Goal: Understand process/instructions: Learn how to perform a task or action

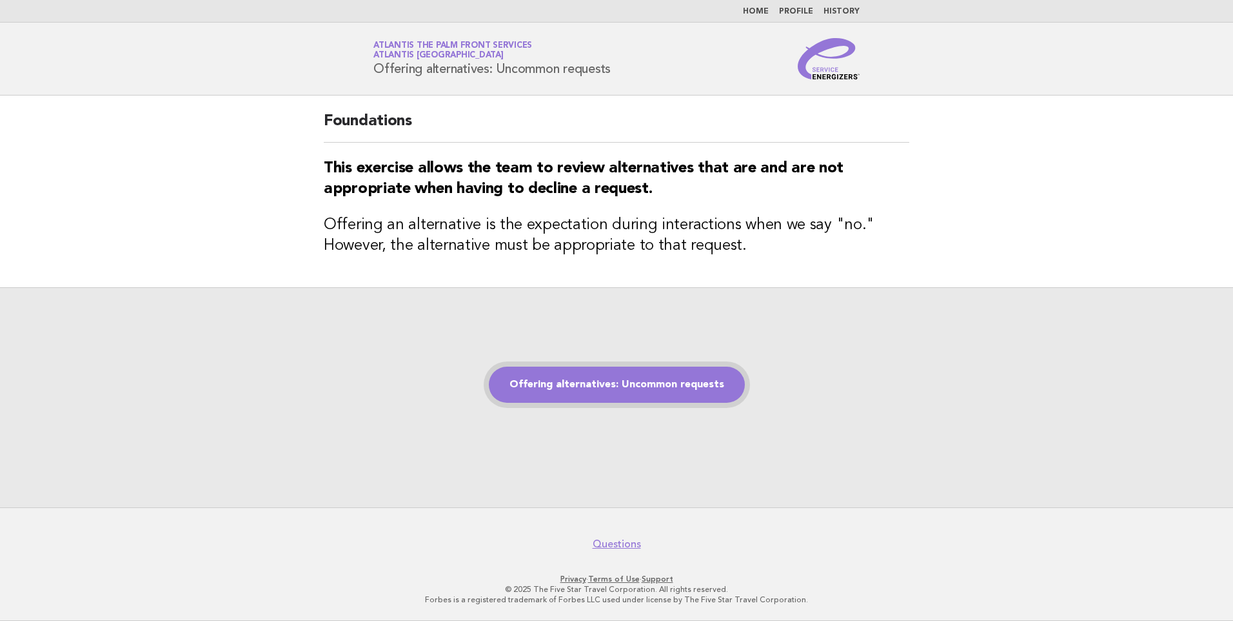
click at [601, 385] on link "Offering alternatives: Uncommon requests" at bounding box center [617, 384] width 256 height 36
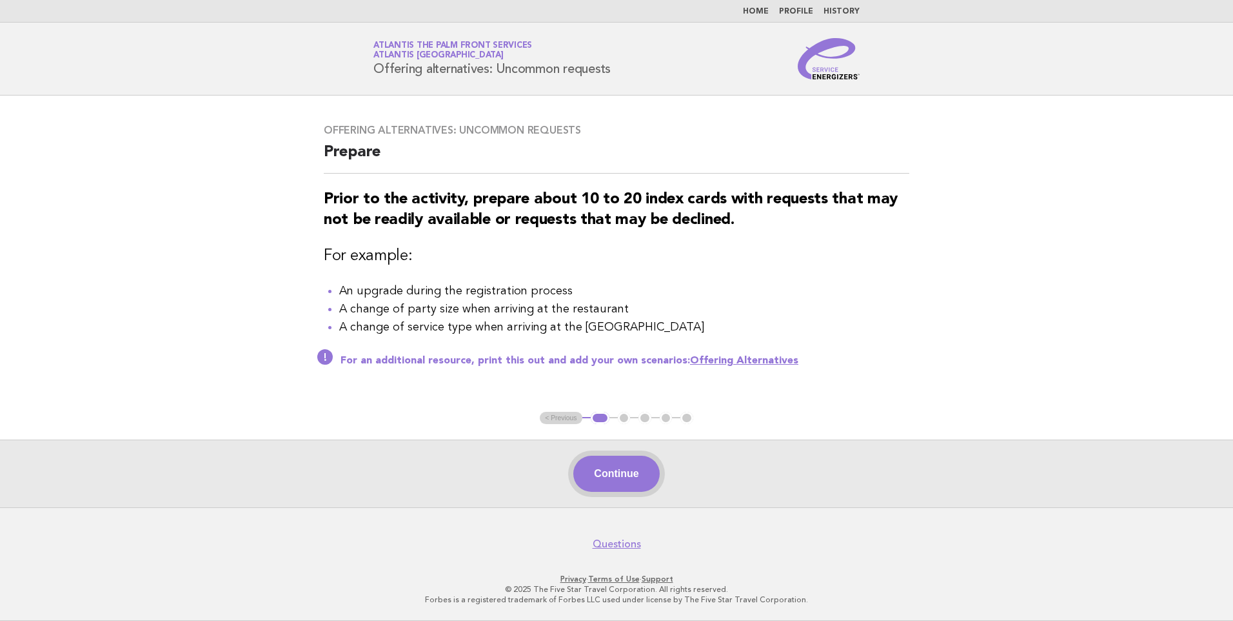
click at [624, 468] on button "Continue" at bounding box center [617, 473] width 86 height 36
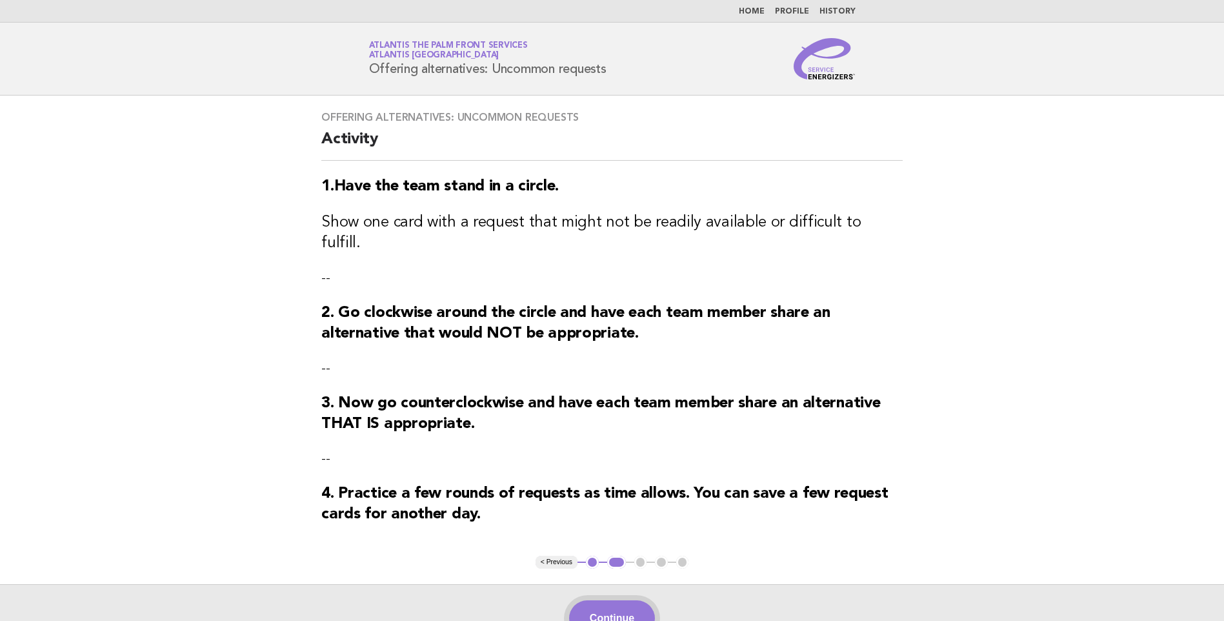
click at [635, 600] on button "Continue" at bounding box center [612, 618] width 86 height 36
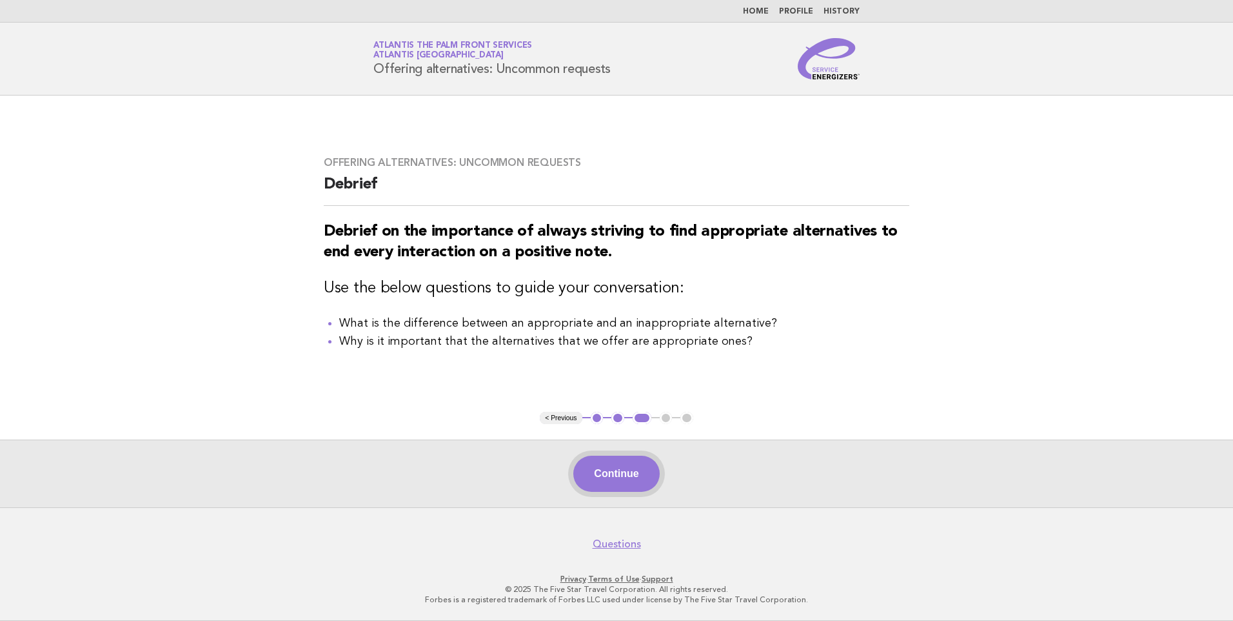
click at [635, 477] on button "Continue" at bounding box center [617, 473] width 86 height 36
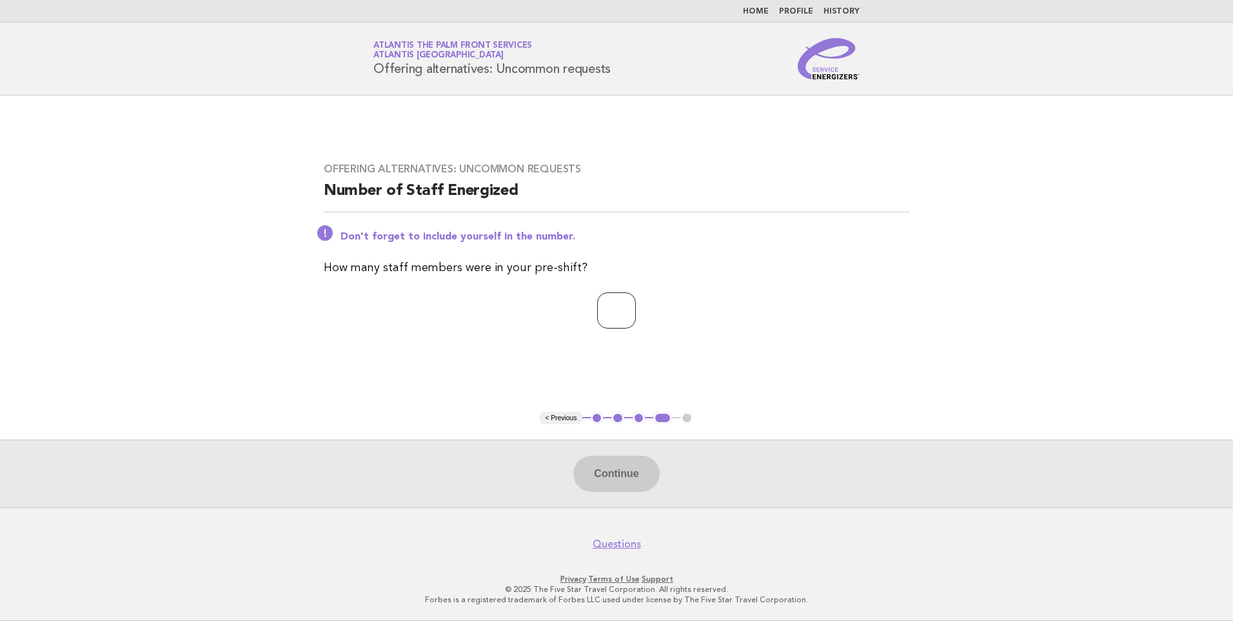
click at [607, 309] on input "number" at bounding box center [616, 310] width 39 height 36
type input "*"
click at [615, 472] on button "Continue" at bounding box center [617, 473] width 86 height 36
